Goal: Information Seeking & Learning: Learn about a topic

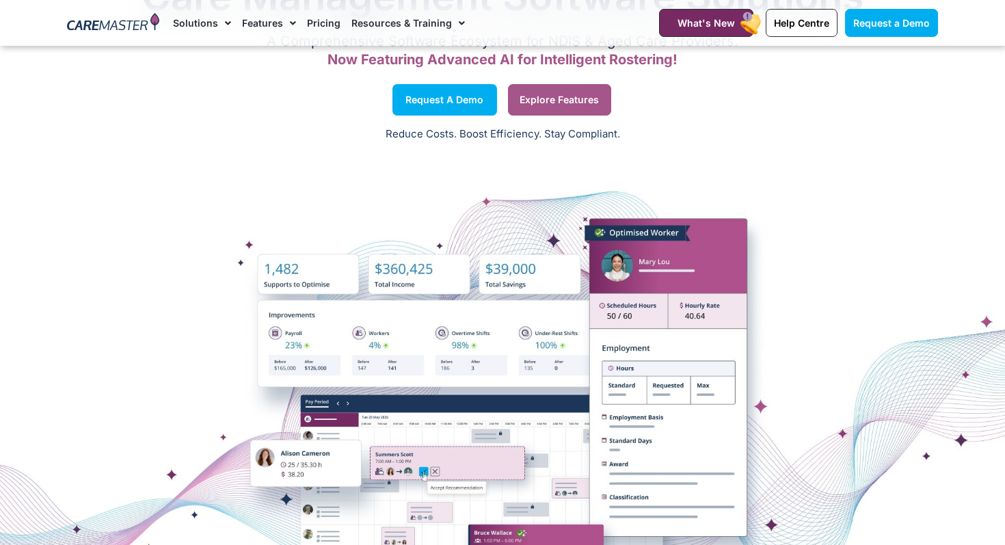
scroll to position [103, 0]
click at [564, 99] on span "Explore Features" at bounding box center [559, 99] width 79 height 7
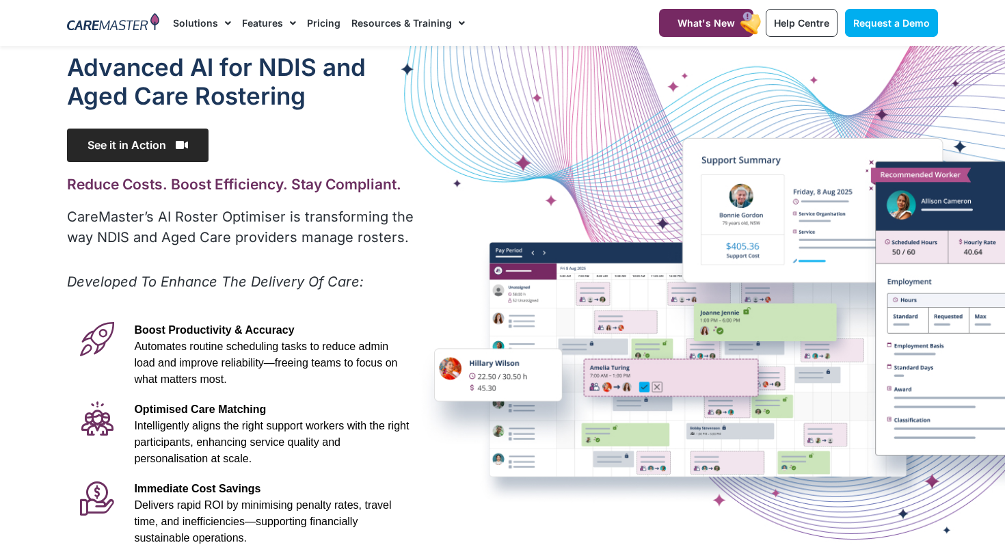
click at [166, 150] on span "See it in Action" at bounding box center [138, 146] width 142 height 34
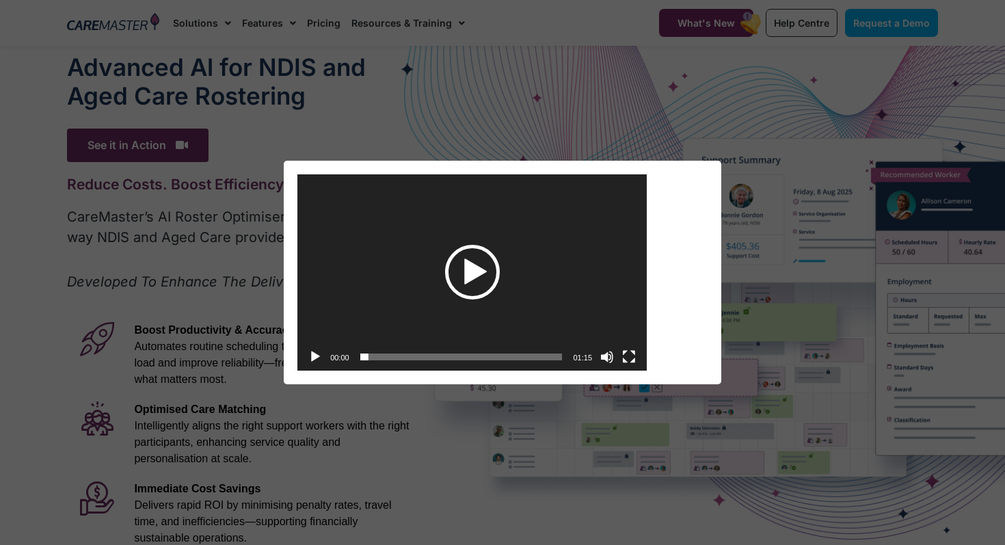
click at [477, 270] on div "Play" at bounding box center [472, 272] width 55 height 55
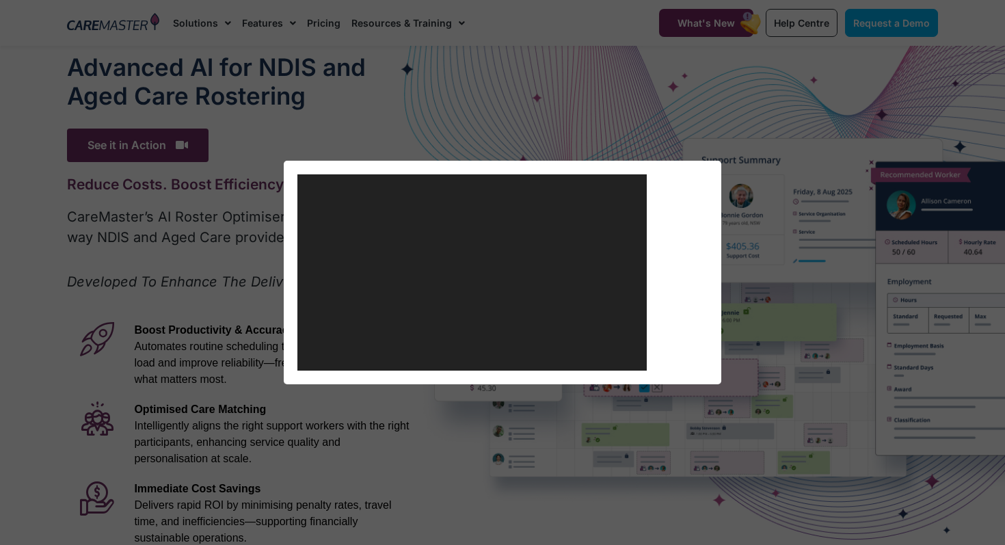
click at [698, 52] on div "Video Player https://caremaster.com.au/wp-content/uploads/2025/05/RO_screenshot…" at bounding box center [502, 272] width 1005 height 545
